Goal: Information Seeking & Learning: Learn about a topic

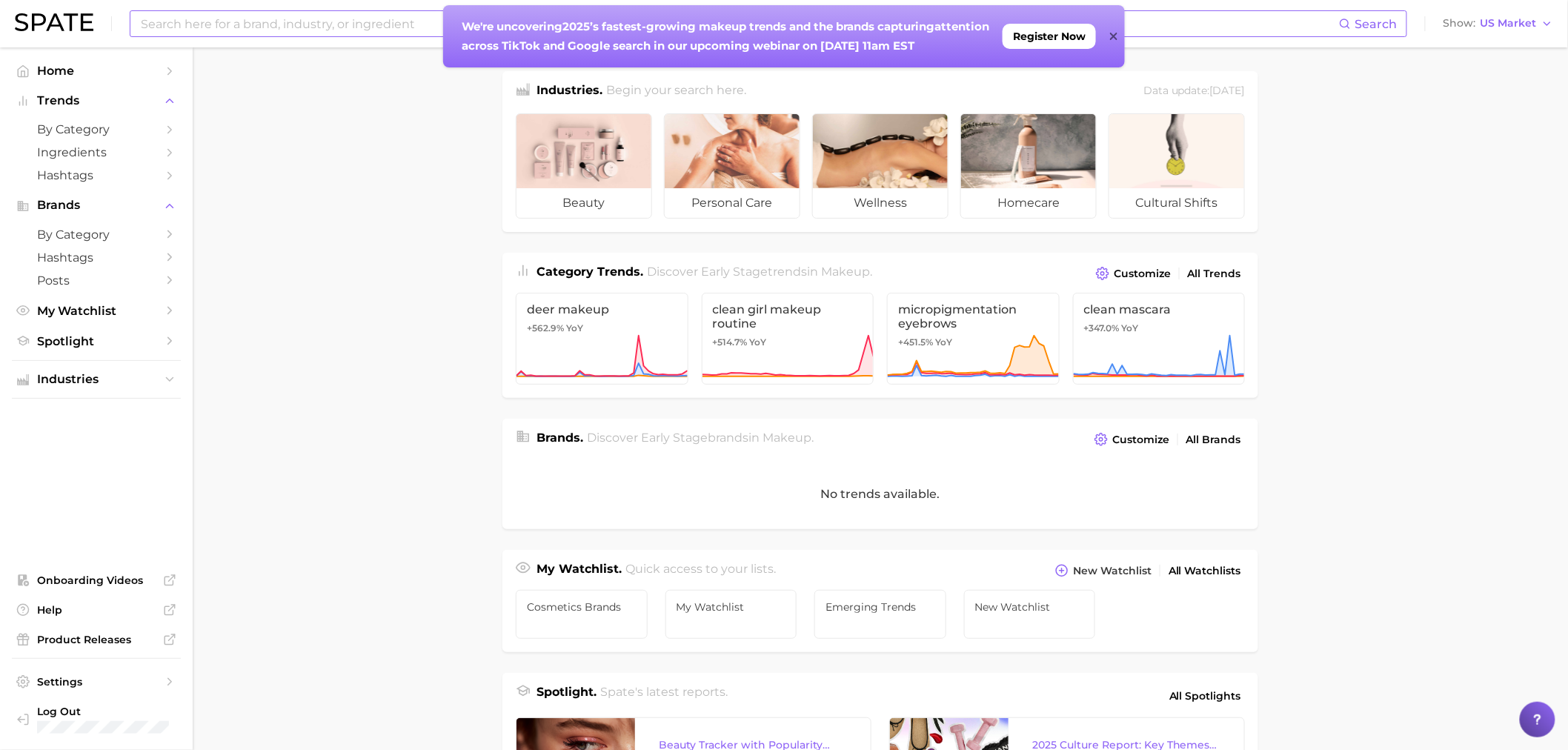
click at [1114, 35] on icon at bounding box center [1112, 36] width 8 height 8
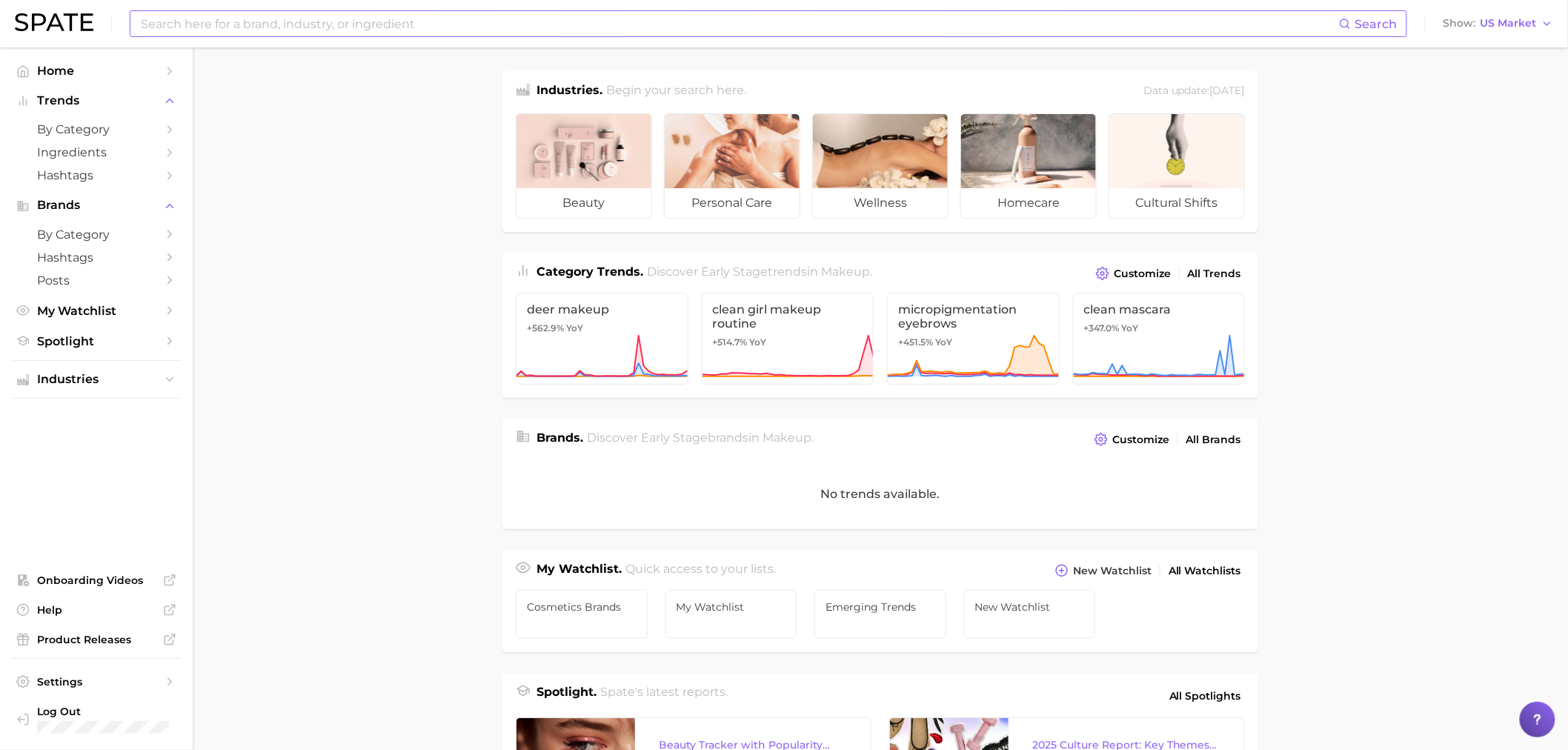
click at [568, 21] on input at bounding box center [740, 23] width 1200 height 25
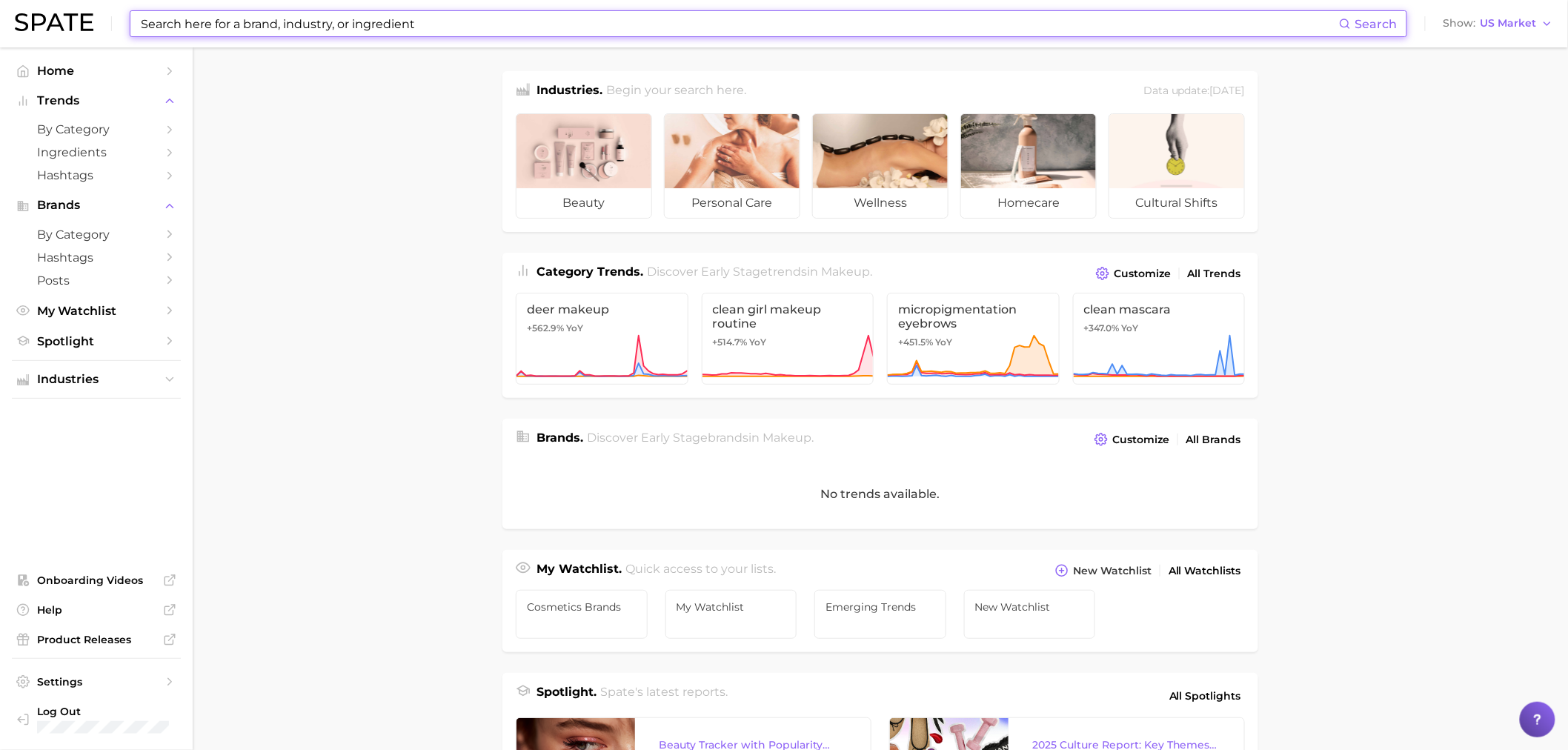
click at [569, 23] on input at bounding box center [740, 23] width 1200 height 25
click at [379, 151] on main "Industries. Begin your search here. Data update: [DATE] beauty personal care we…" at bounding box center [881, 609] width 1376 height 1123
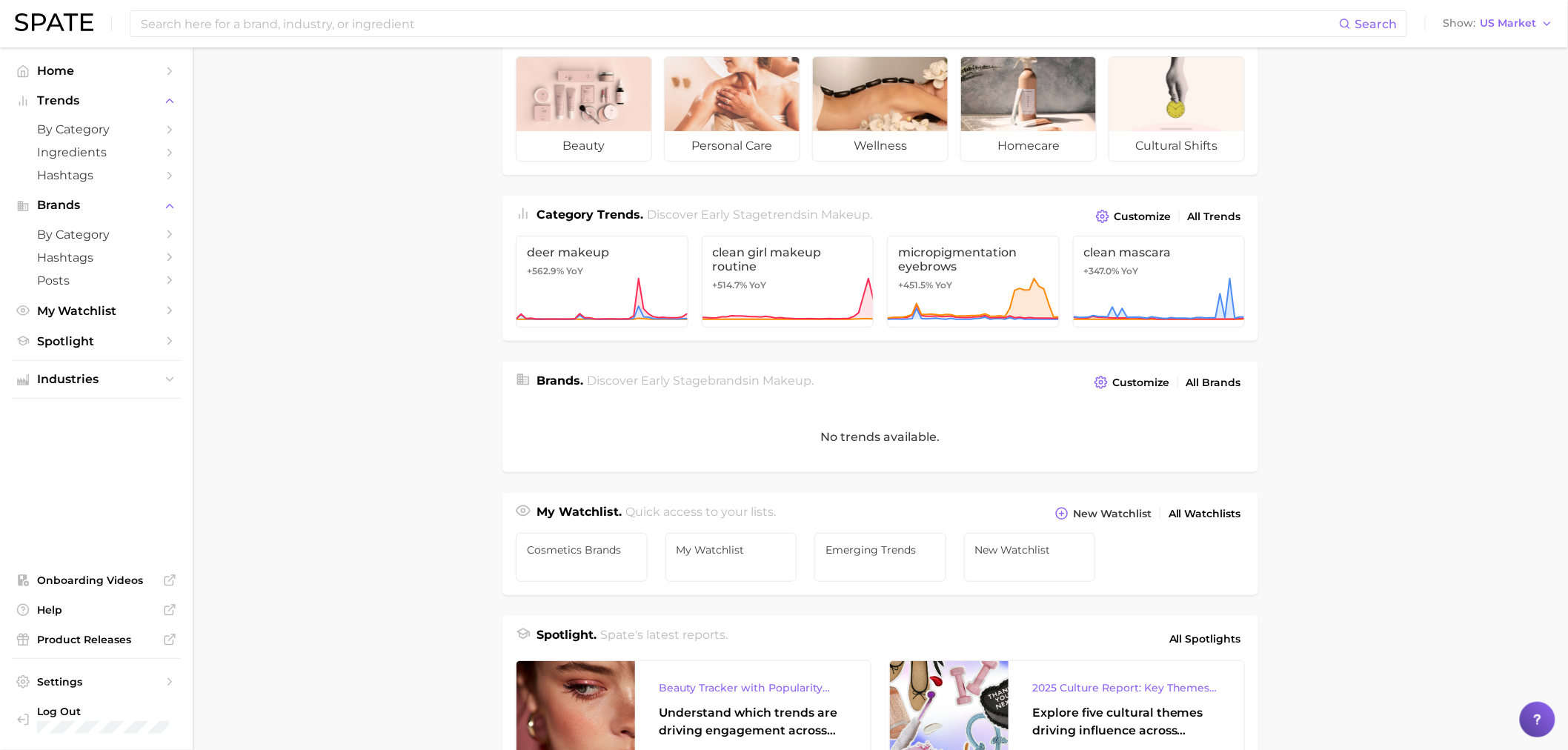
scroll to position [82, 0]
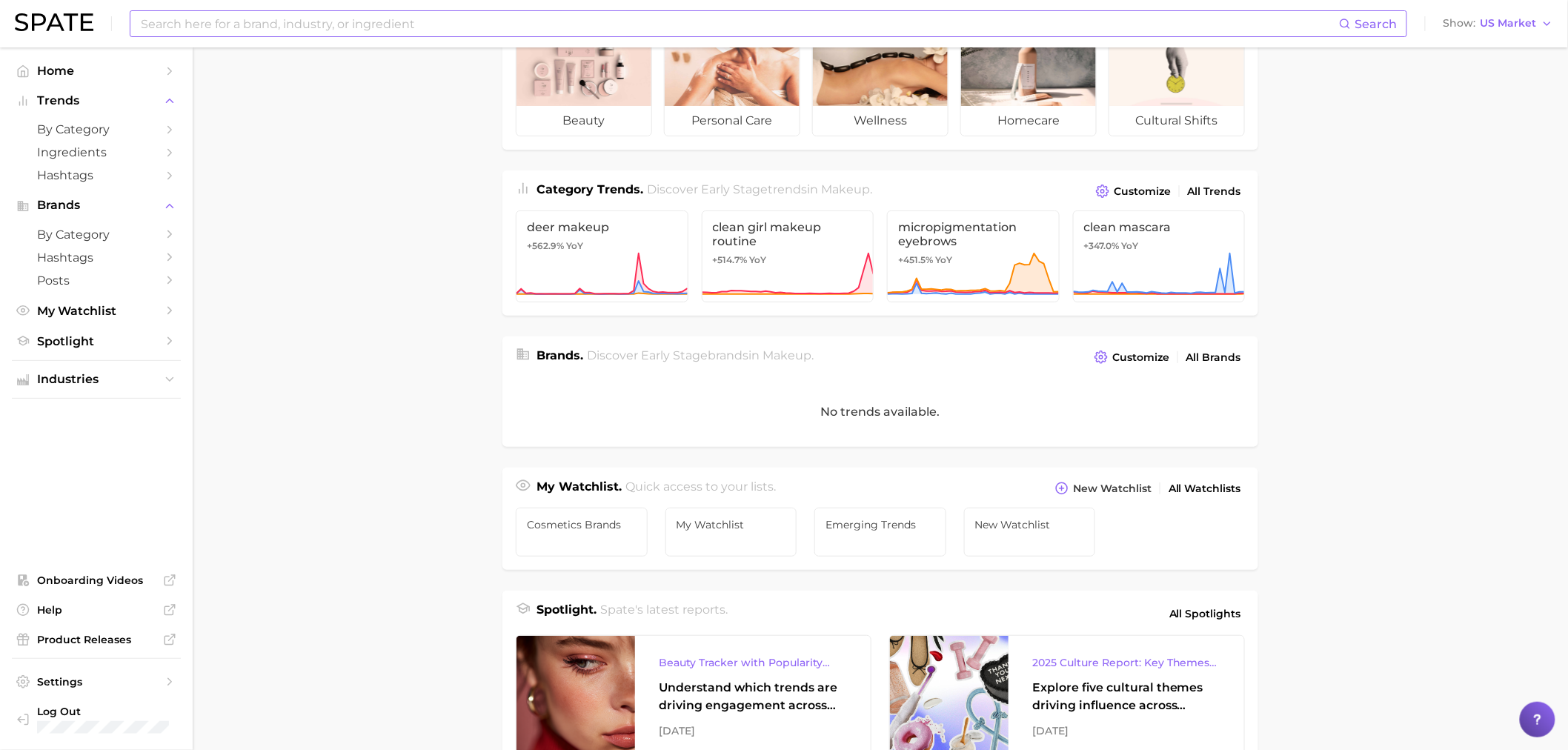
click at [416, 13] on input at bounding box center [740, 23] width 1200 height 25
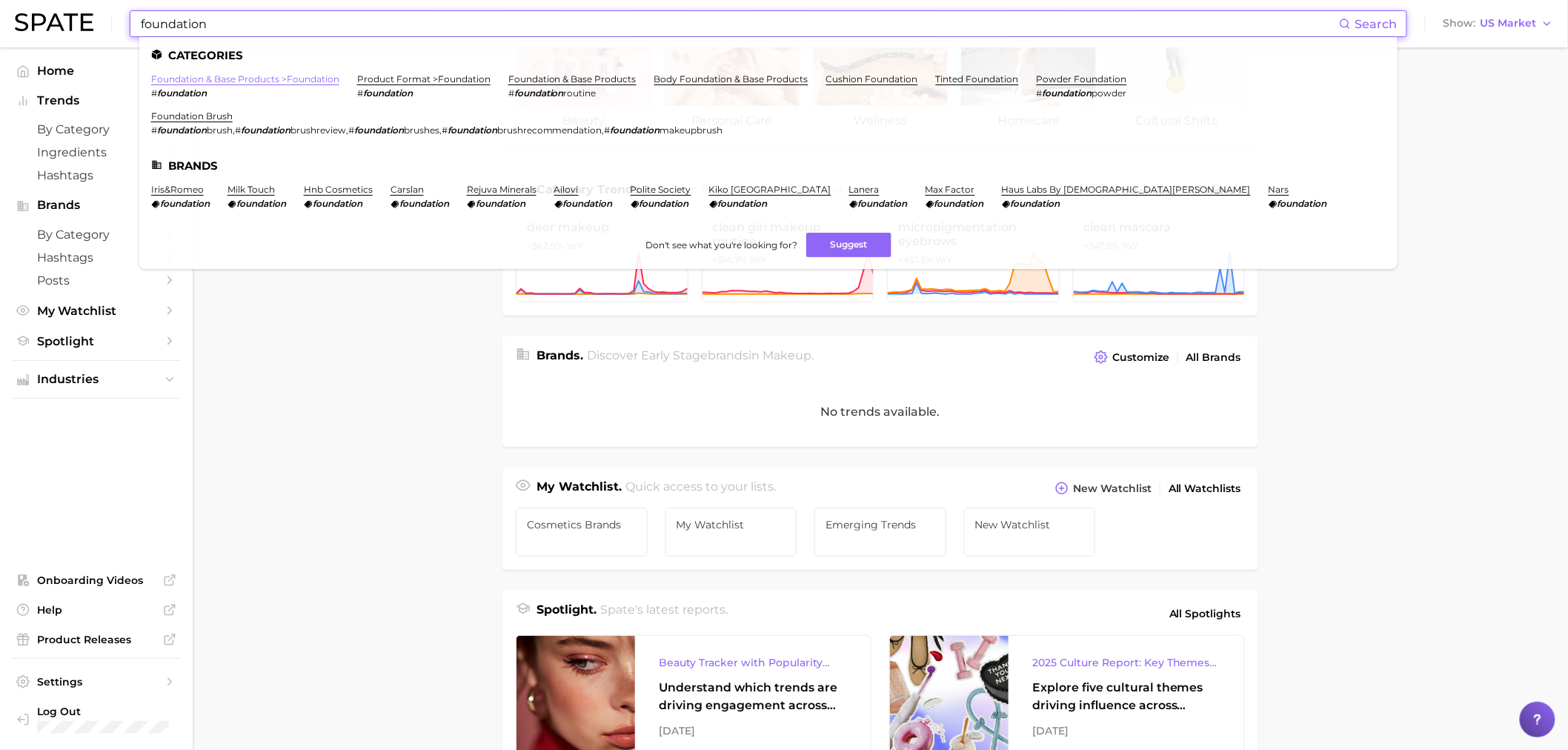
type input "foundation"
click at [286, 79] on link "foundation & base products > foundation" at bounding box center [245, 79] width 188 height 11
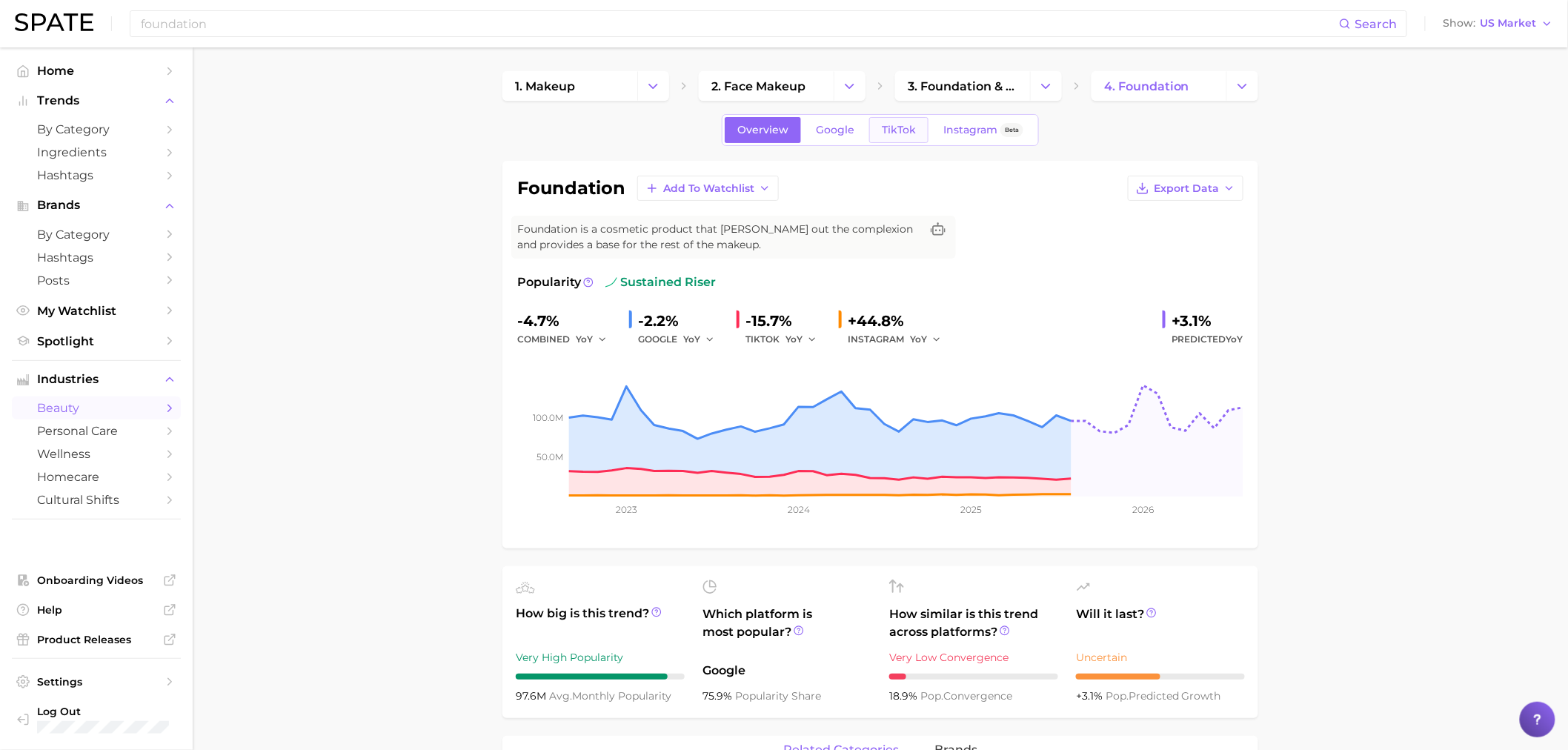
click at [883, 127] on span "TikTok" at bounding box center [899, 130] width 34 height 13
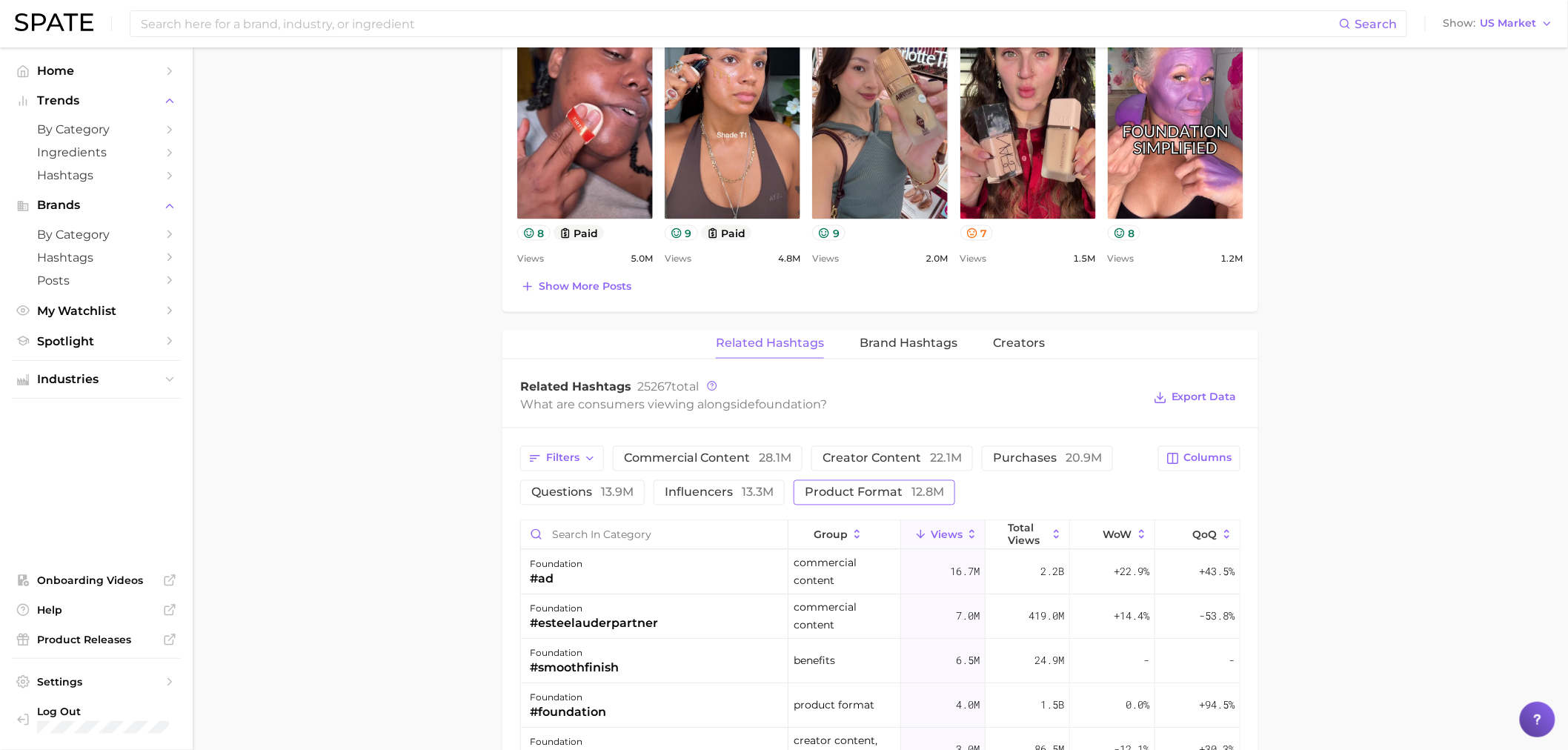
scroll to position [988, 0]
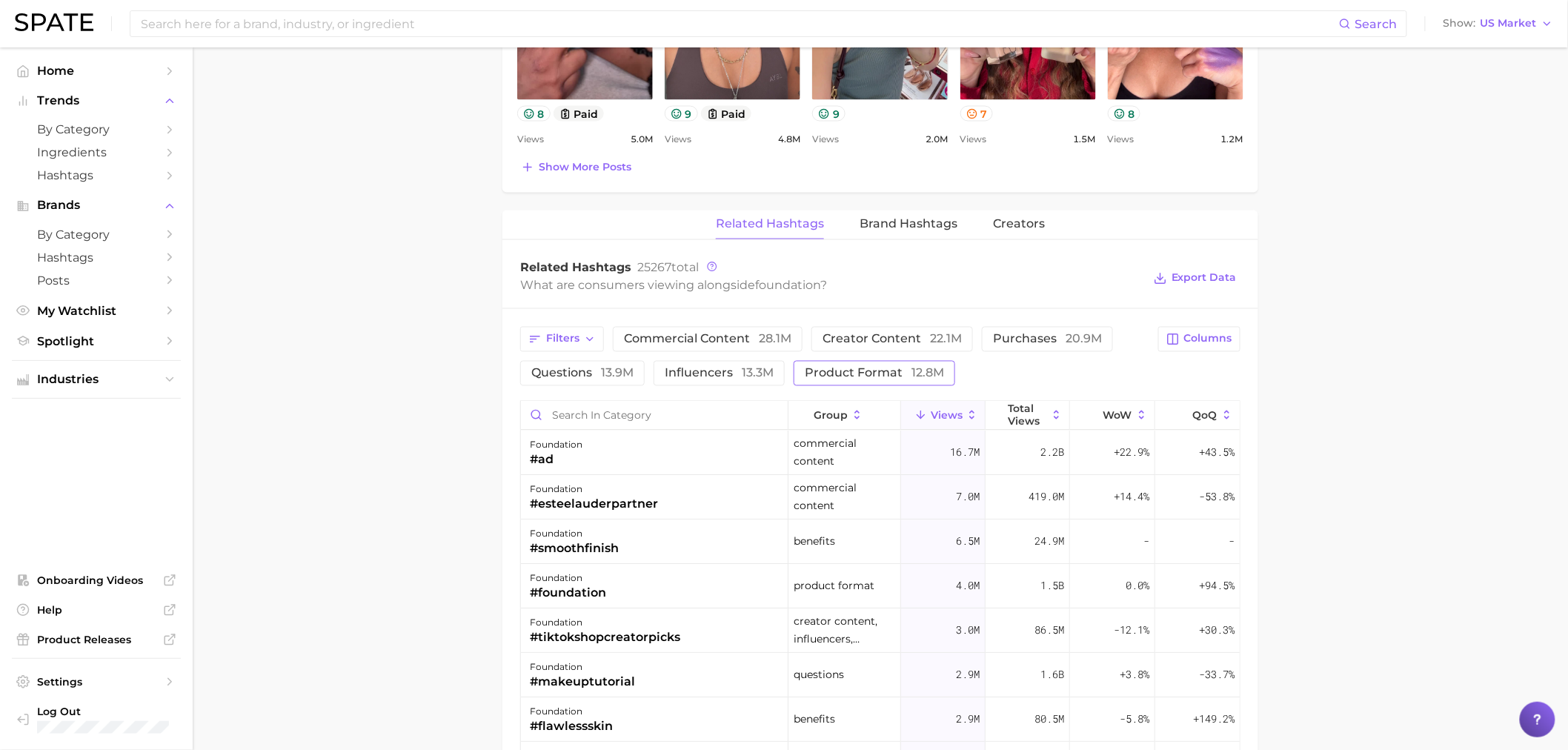
click at [874, 370] on span "product format 12.8m" at bounding box center [874, 374] width 140 height 12
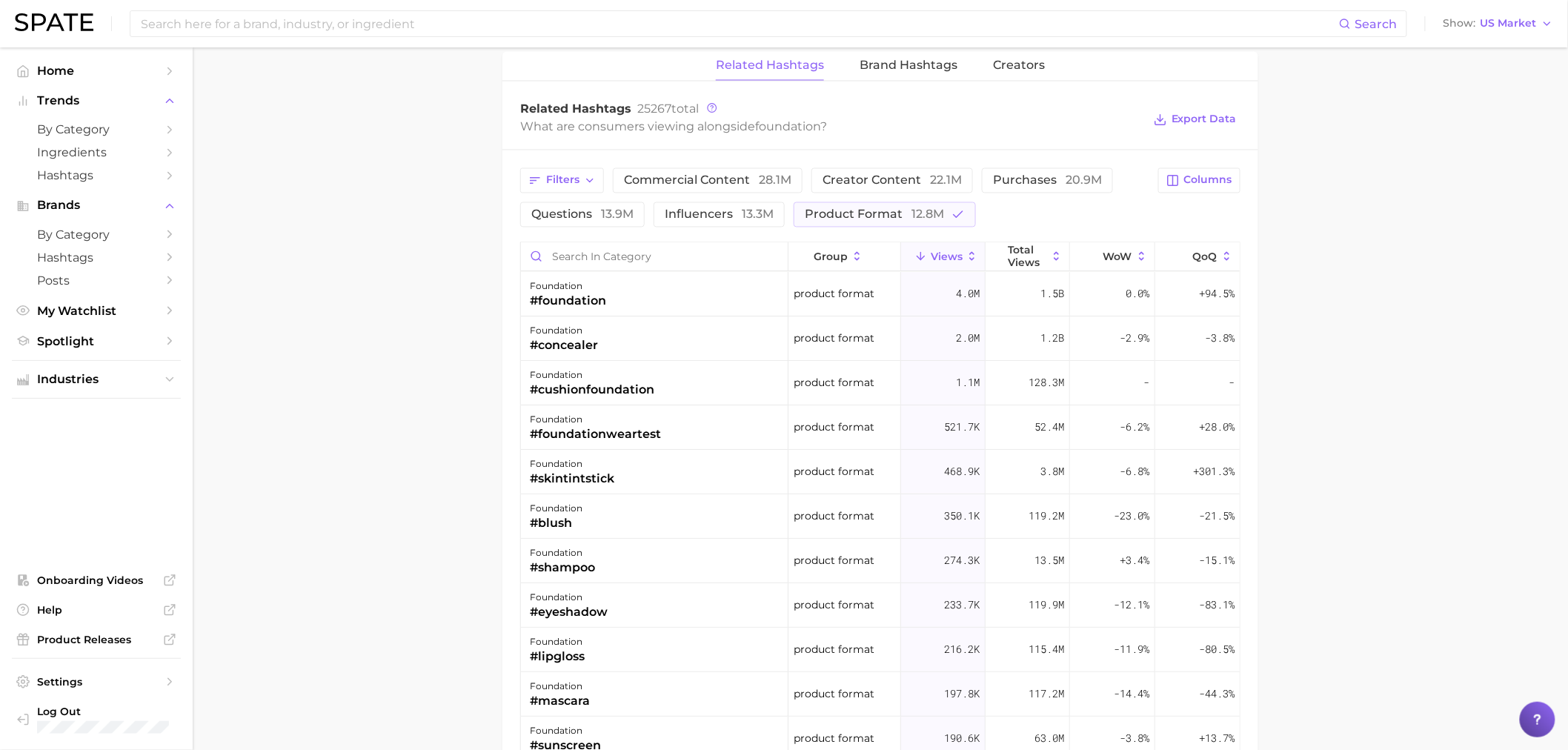
scroll to position [1153, 0]
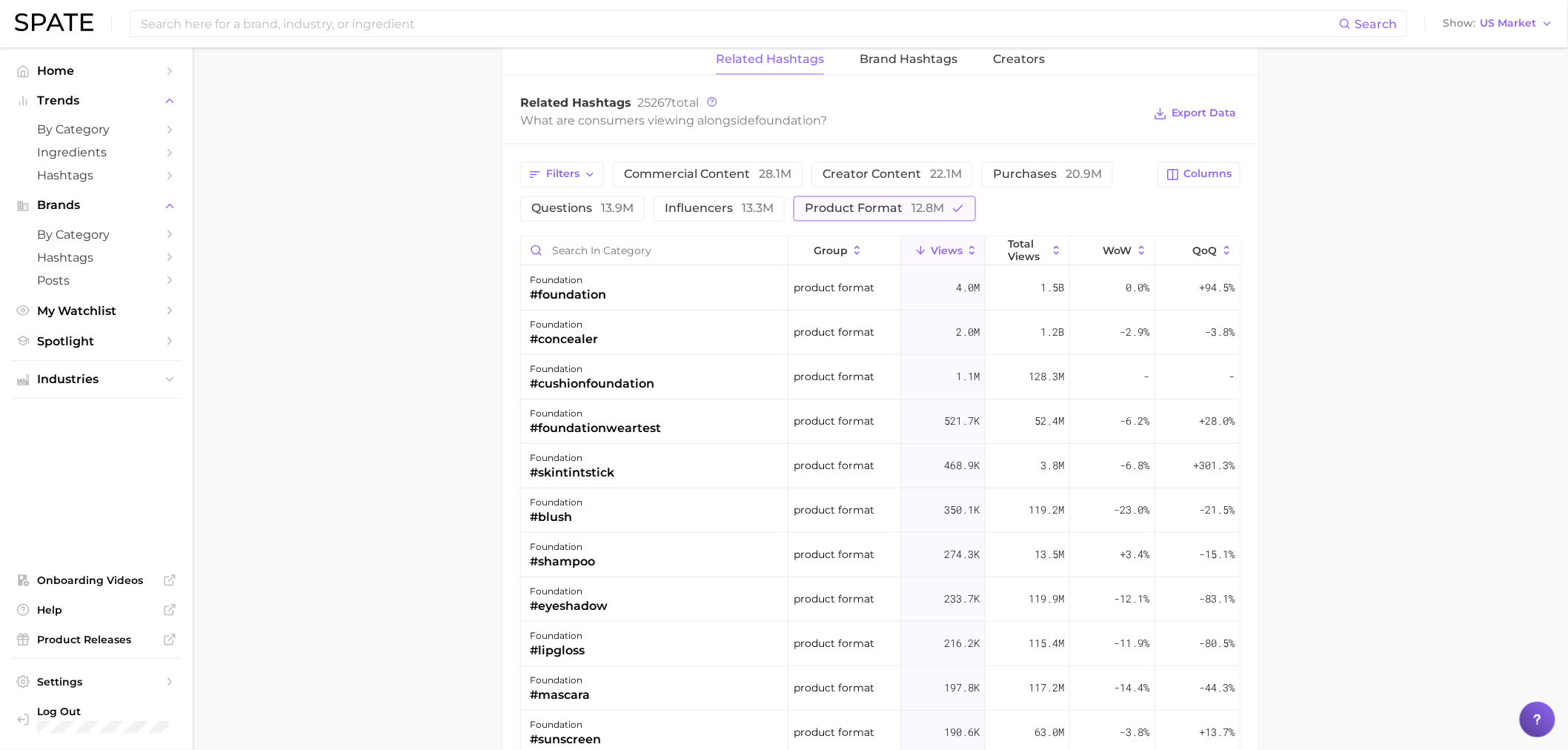
click at [895, 209] on span "product format 12.8m" at bounding box center [874, 209] width 140 height 12
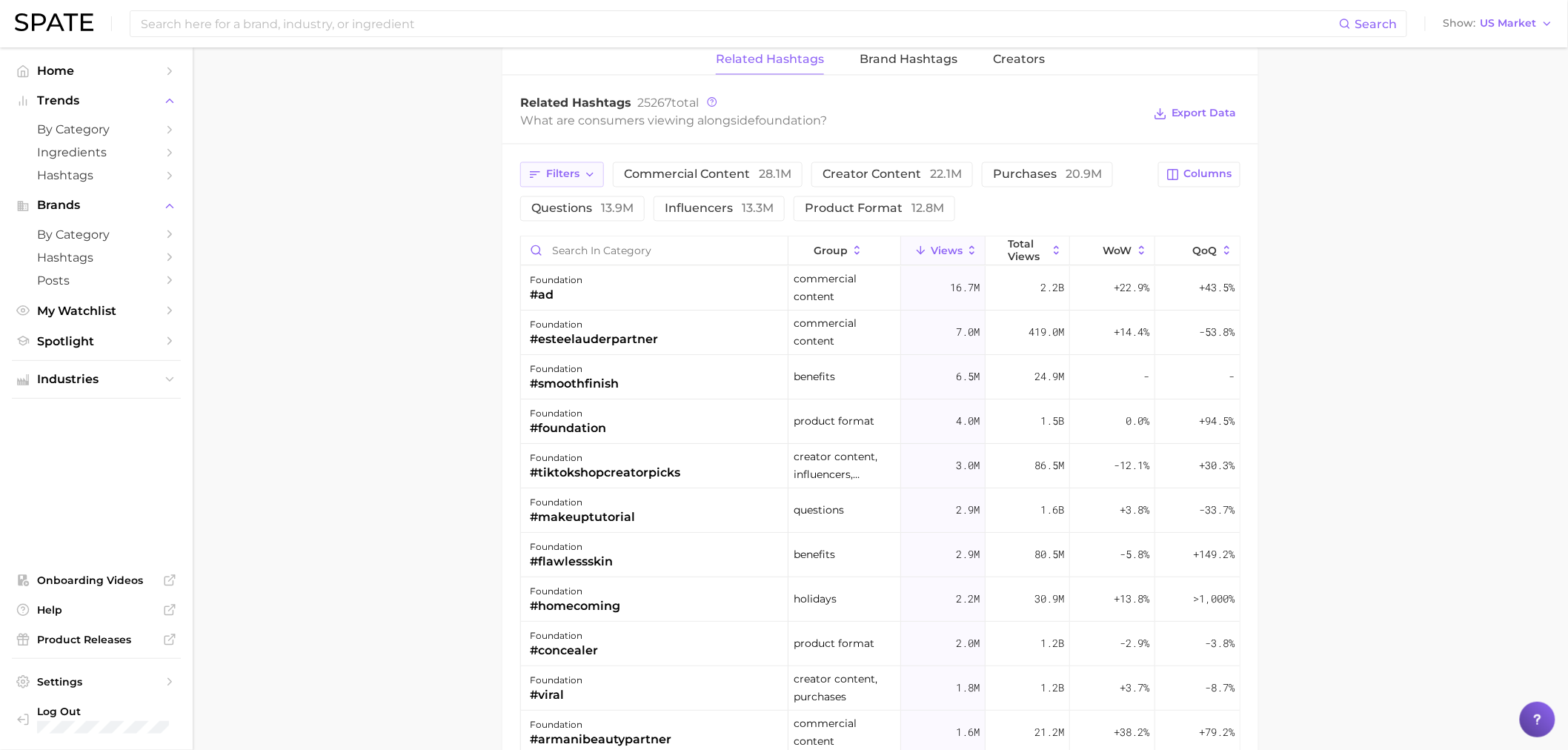
click at [575, 163] on button "Filters" at bounding box center [563, 175] width 84 height 25
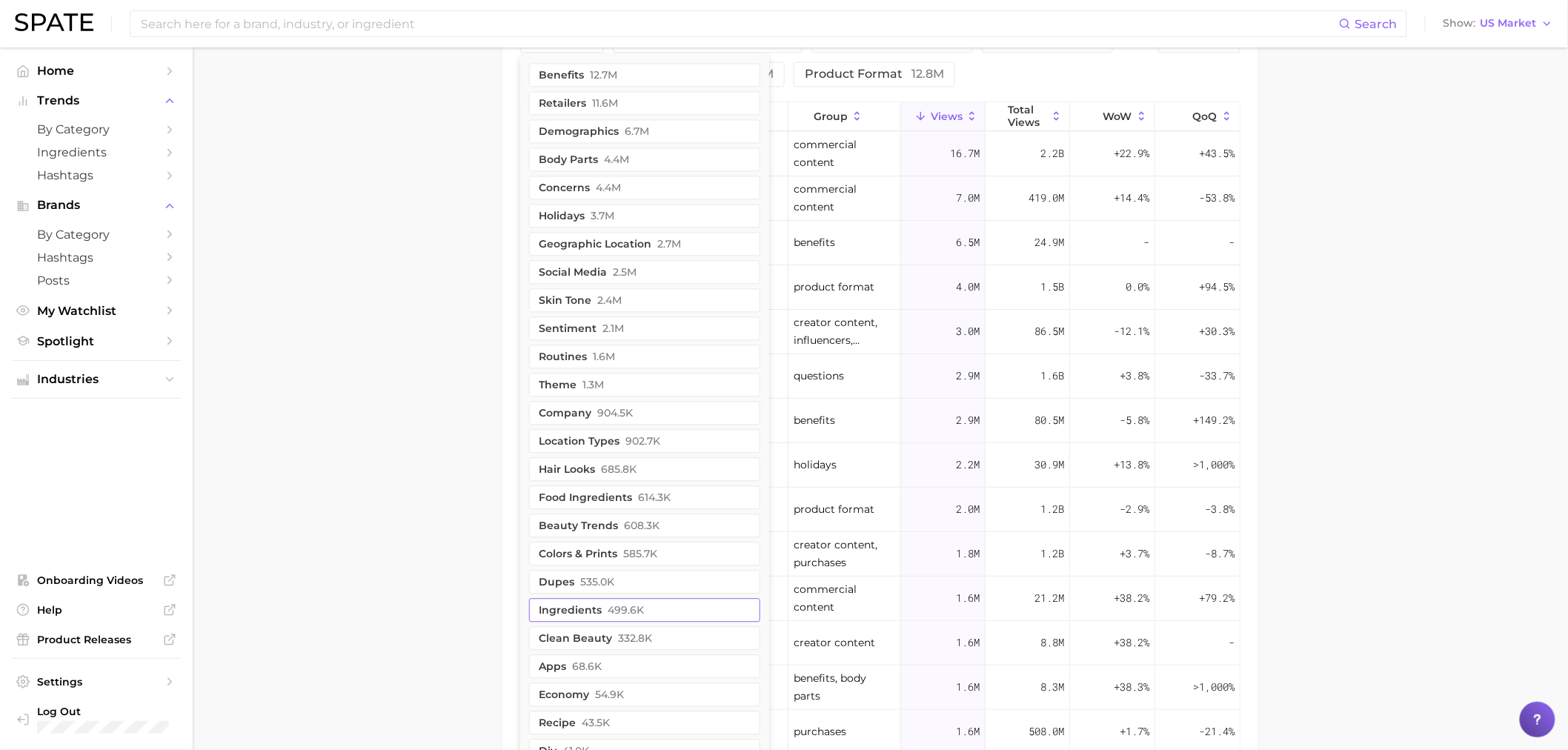
scroll to position [1206, 0]
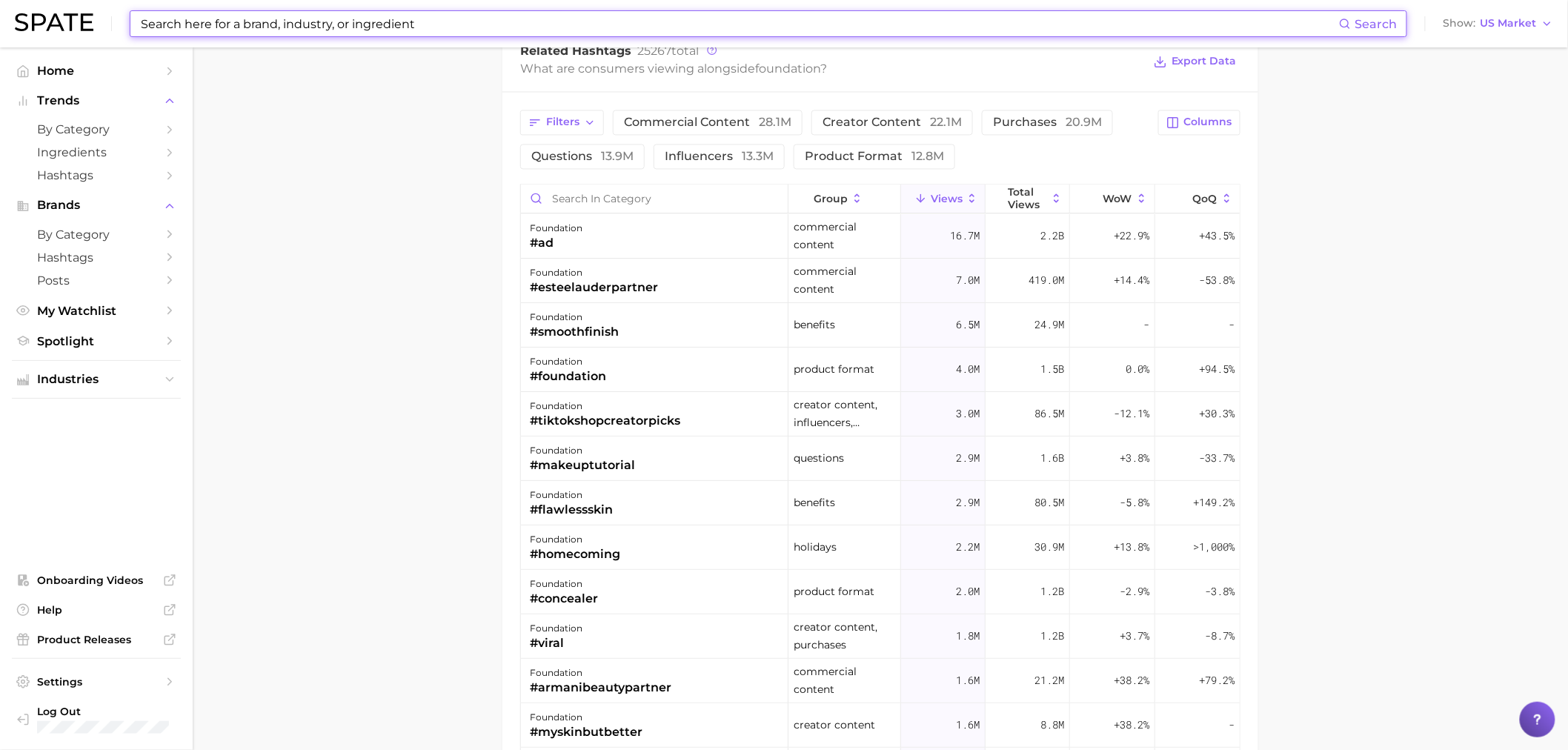
click at [446, 17] on input at bounding box center [740, 23] width 1200 height 25
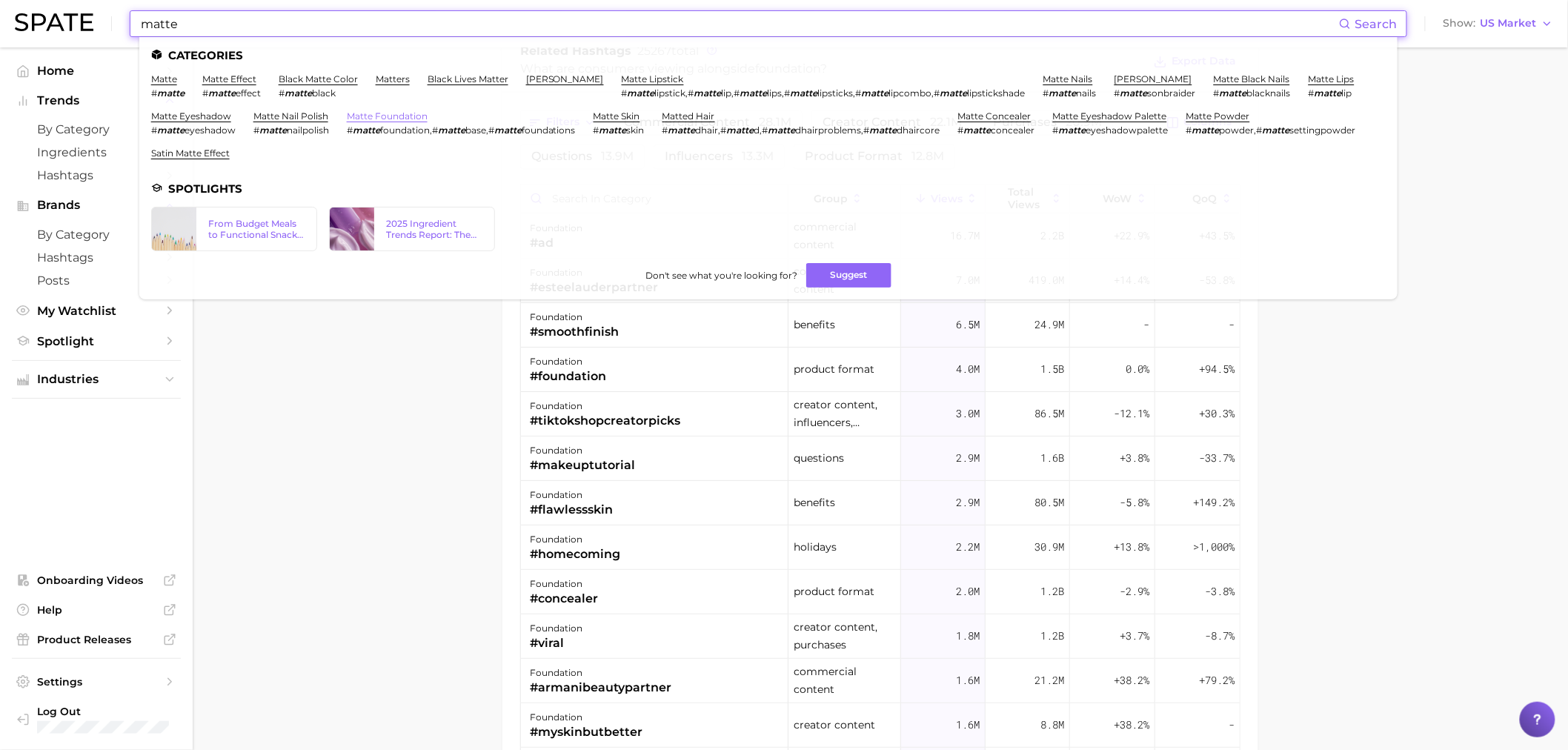
type input "matte"
click at [395, 114] on link "matte foundation" at bounding box center [387, 115] width 81 height 11
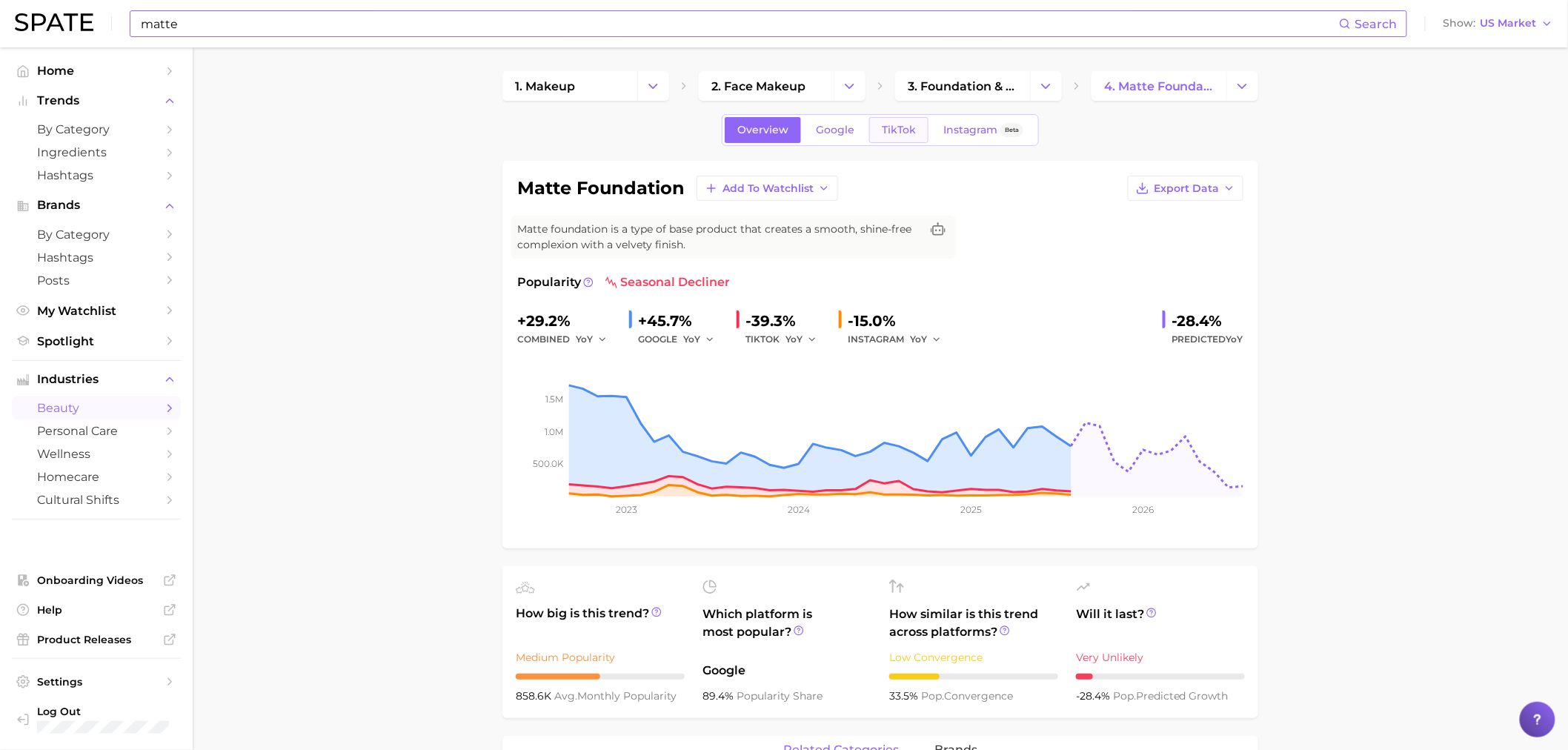
click at [869, 129] on link "TikTok" at bounding box center [899, 130] width 59 height 26
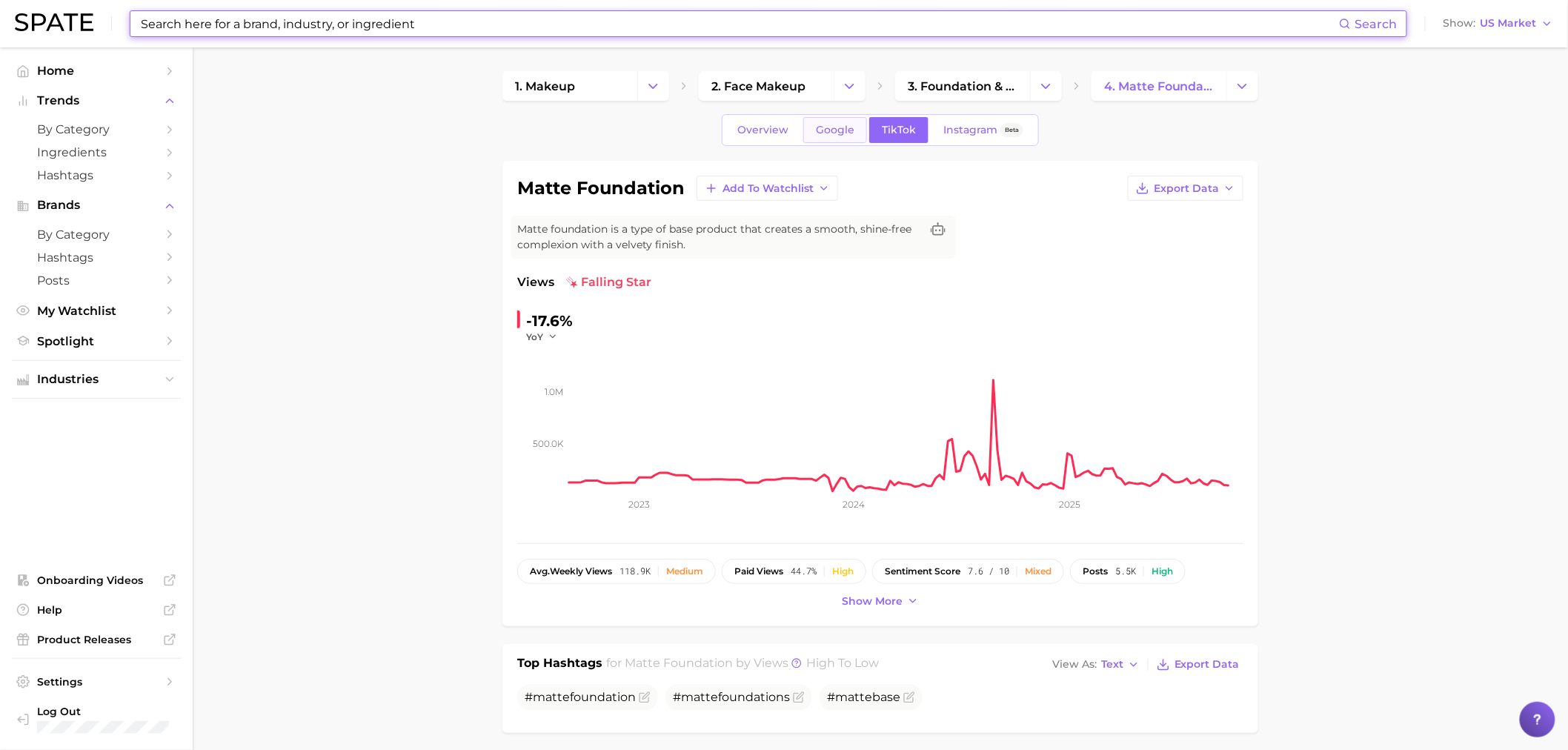
click at [811, 135] on link "Google" at bounding box center [835, 130] width 64 height 26
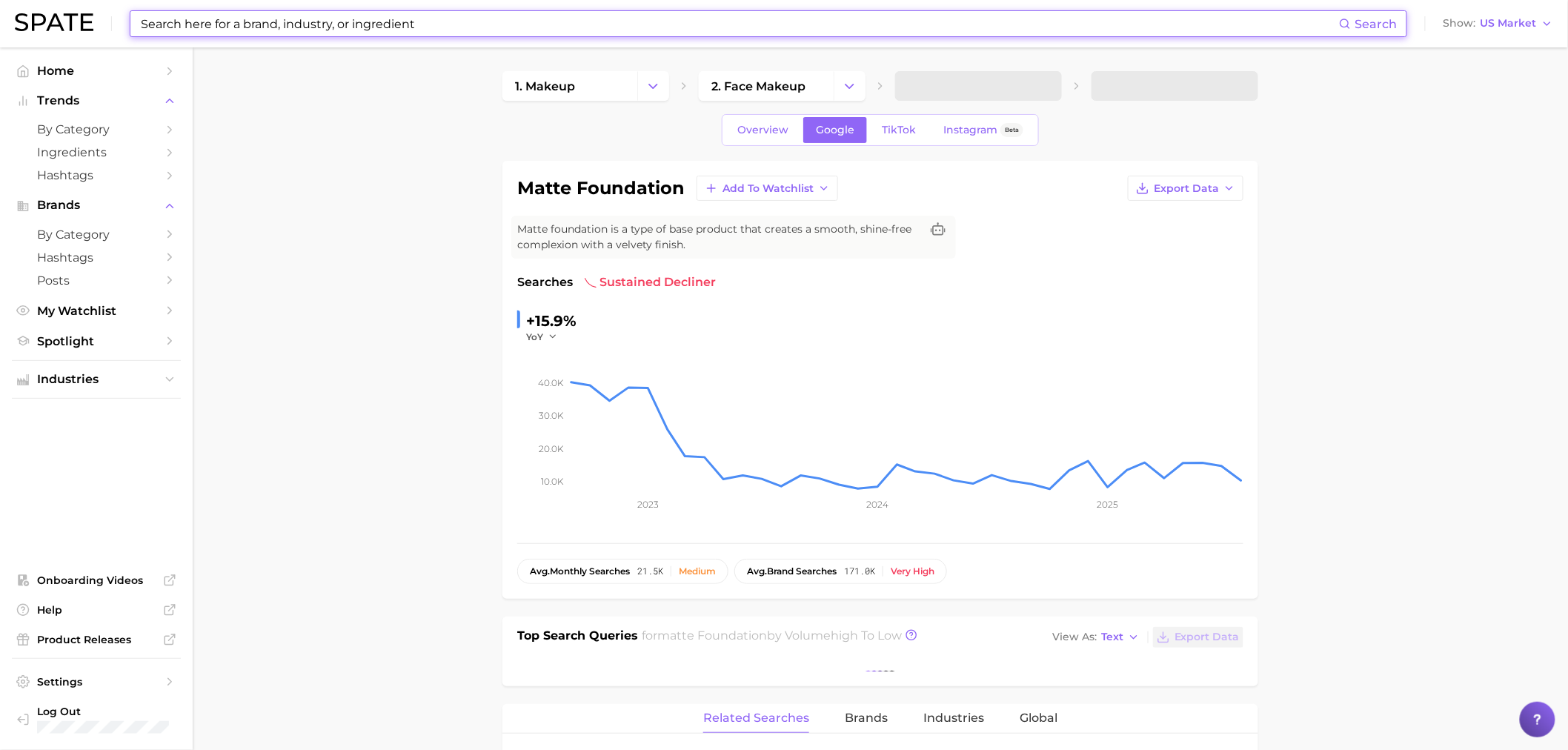
drag, startPoint x: 198, startPoint y: 4, endPoint x: 201, endPoint y: 17, distance: 13.3
click at [198, 5] on div "Search Show US Market" at bounding box center [784, 23] width 1539 height 48
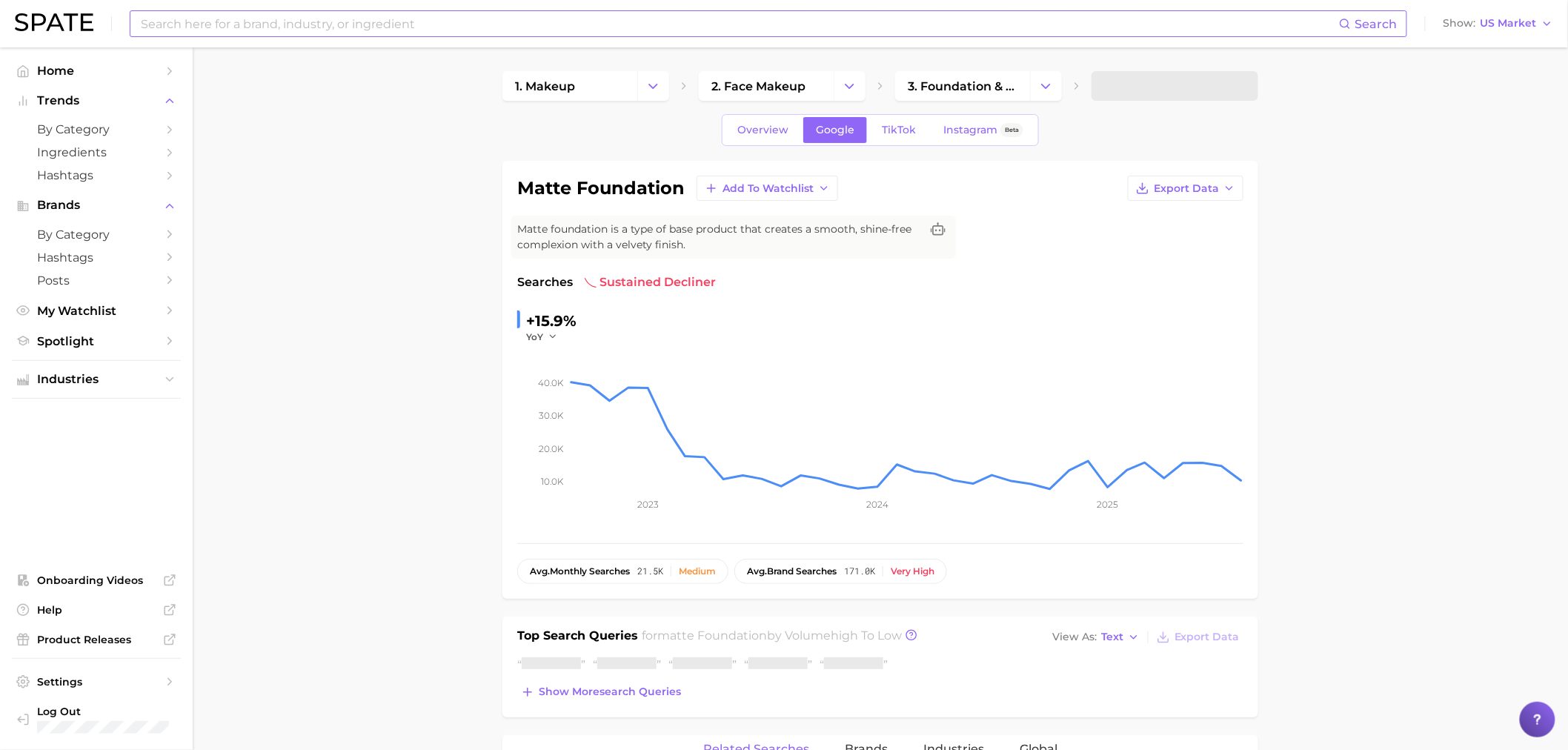
click at [202, 17] on input at bounding box center [740, 23] width 1200 height 25
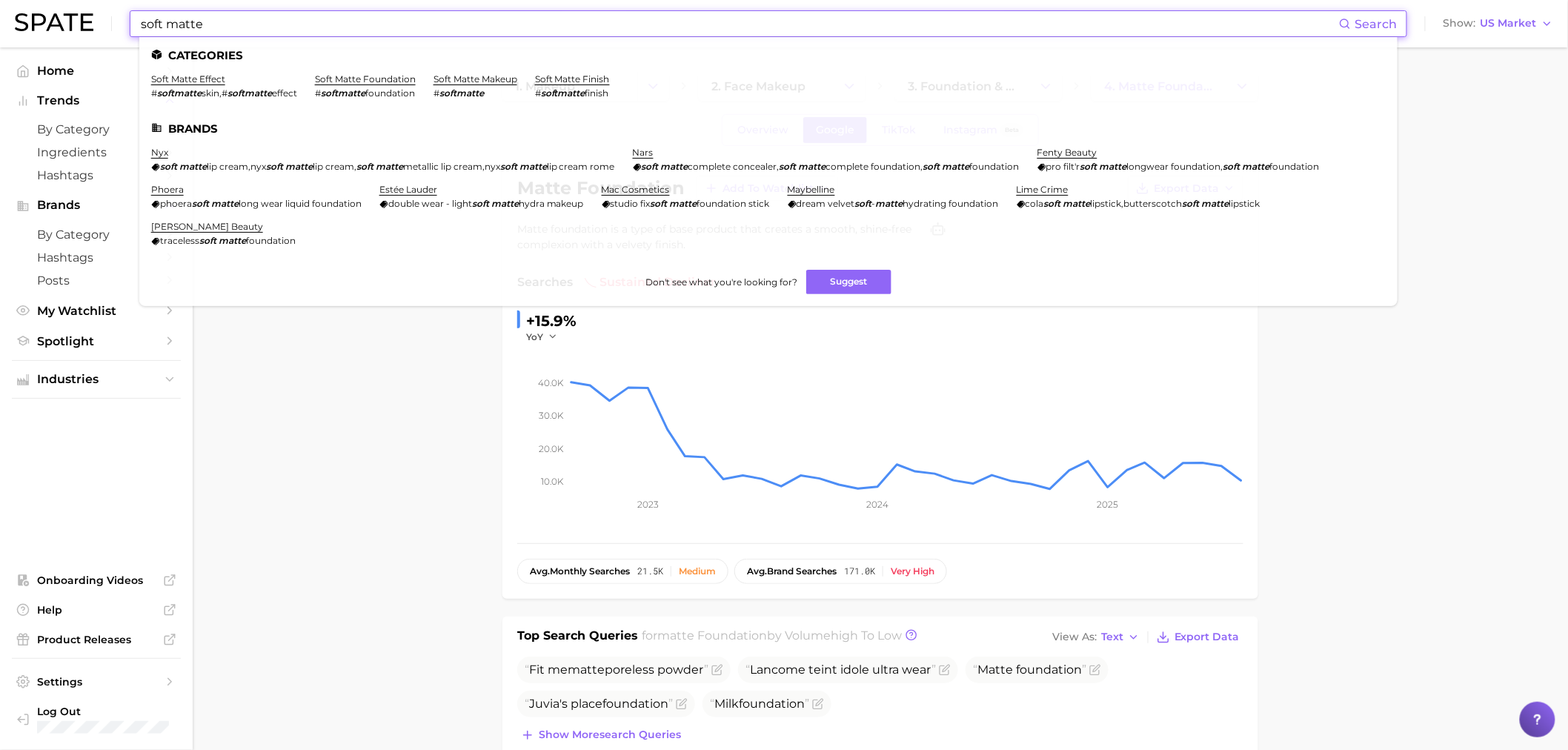
type input "soft matte"
click at [333, 84] on li "soft matte foundation # softmatte foundation" at bounding box center [365, 86] width 101 height 25
click at [335, 75] on link "soft matte foundation" at bounding box center [365, 79] width 101 height 11
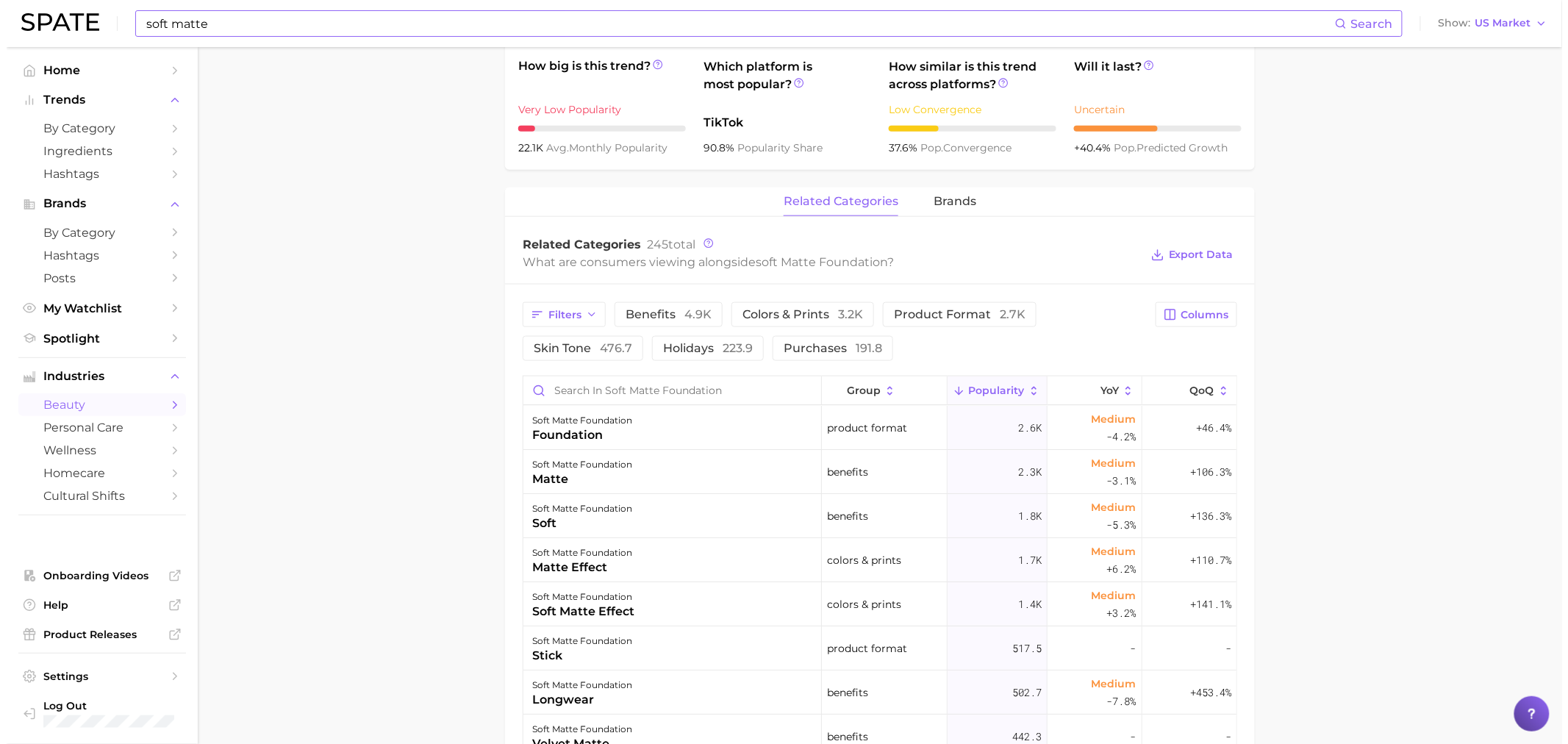
scroll to position [571, 0]
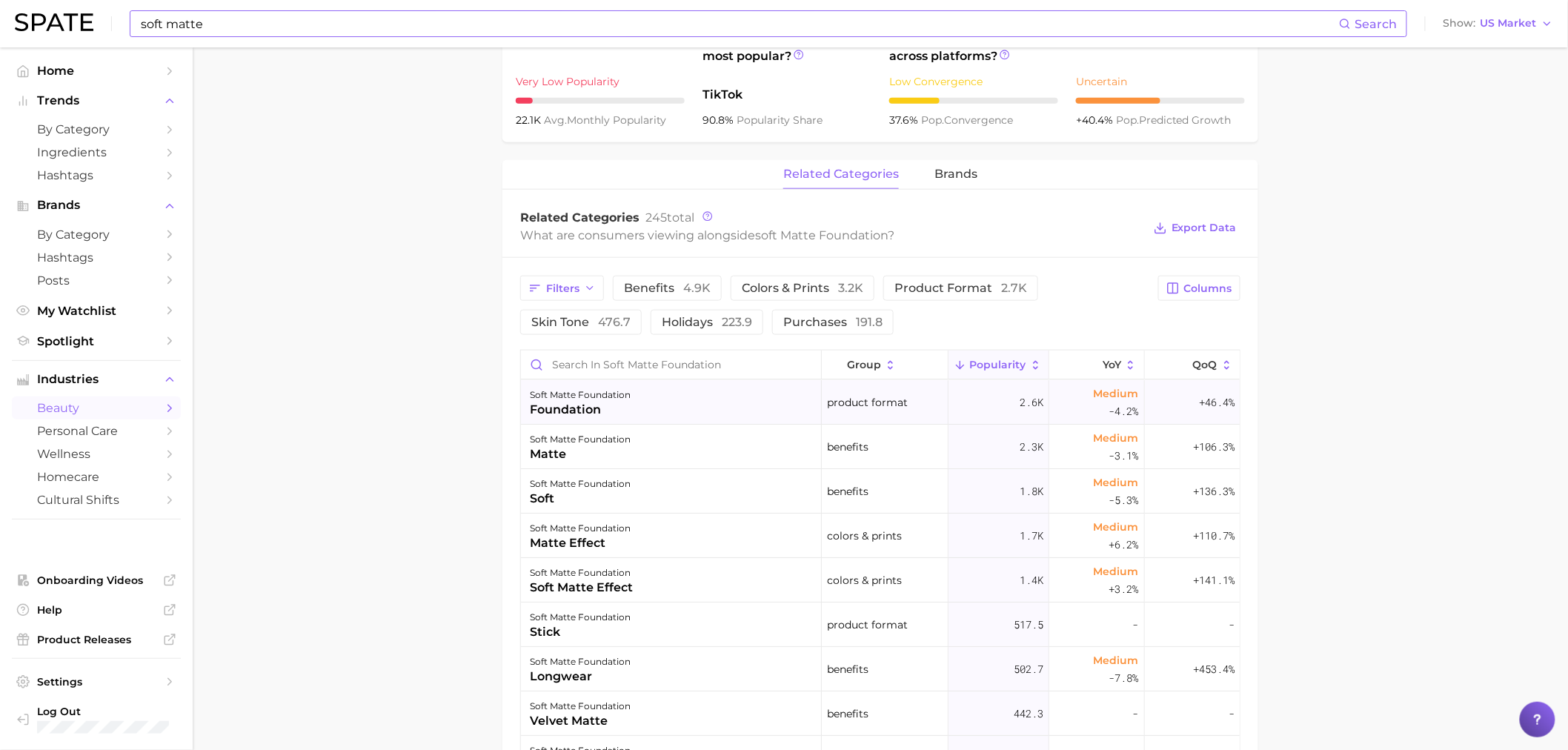
click at [591, 403] on div "foundation" at bounding box center [580, 410] width 101 height 18
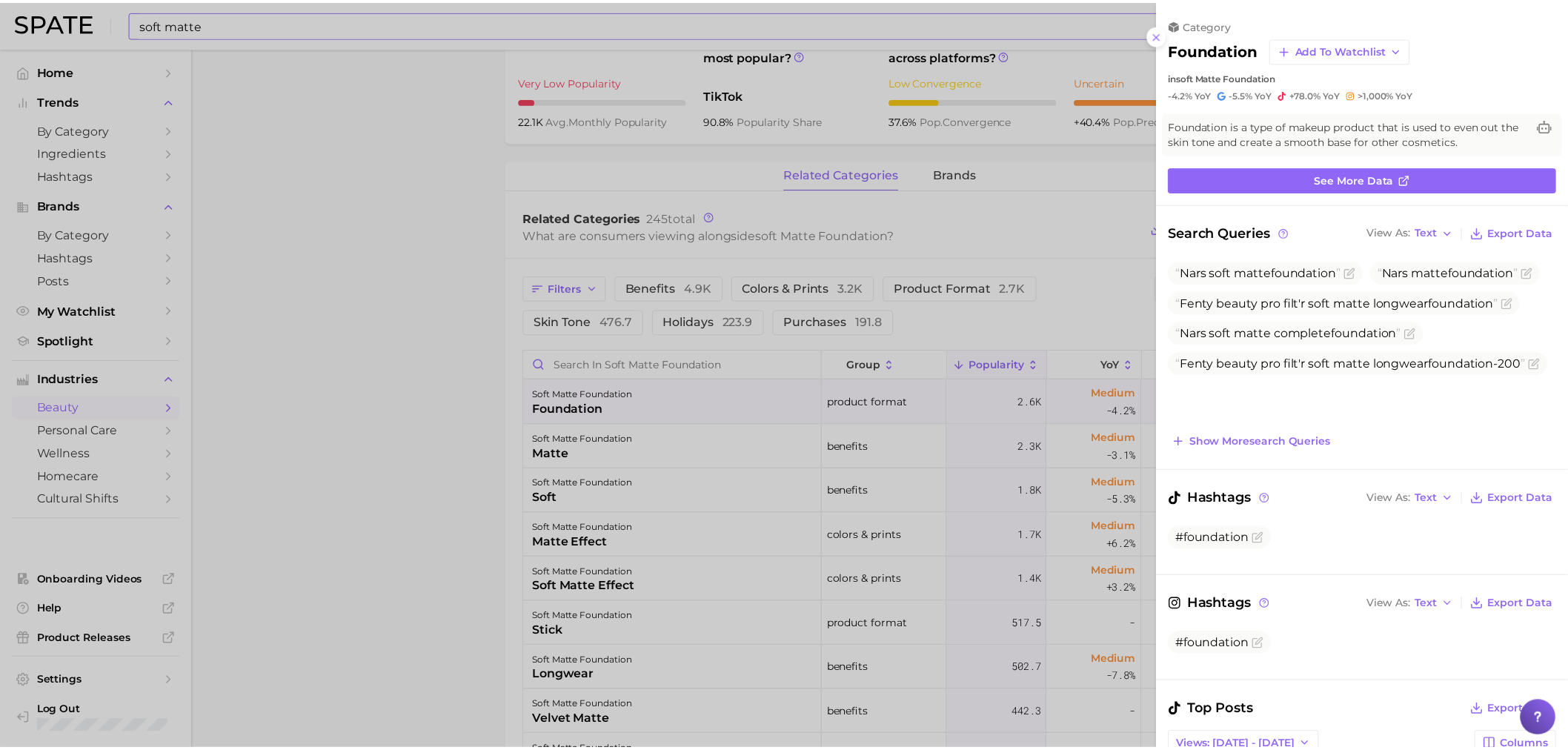
scroll to position [0, 0]
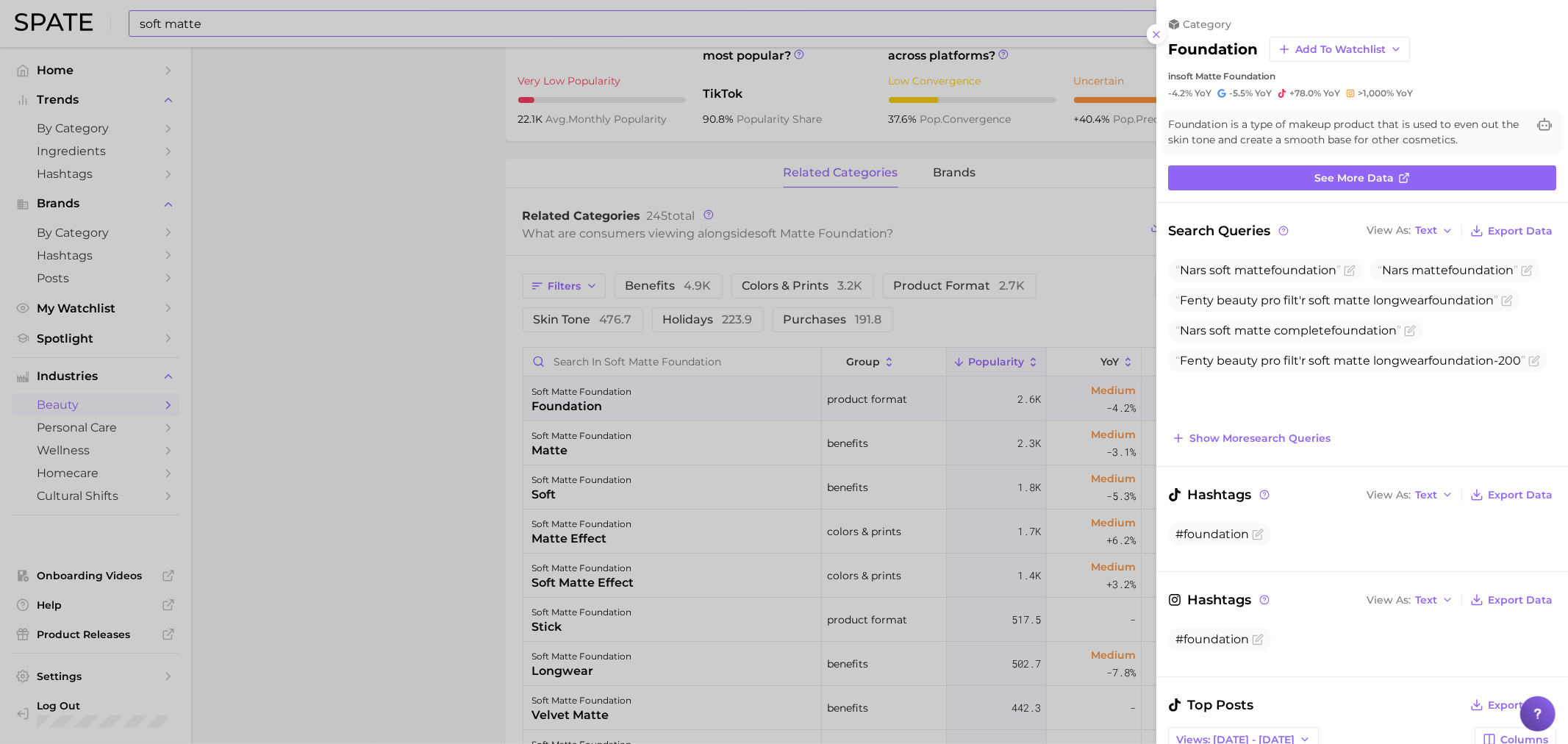
click at [439, 332] on div at bounding box center [784, 372] width 1568 height 744
